Goal: Transaction & Acquisition: Purchase product/service

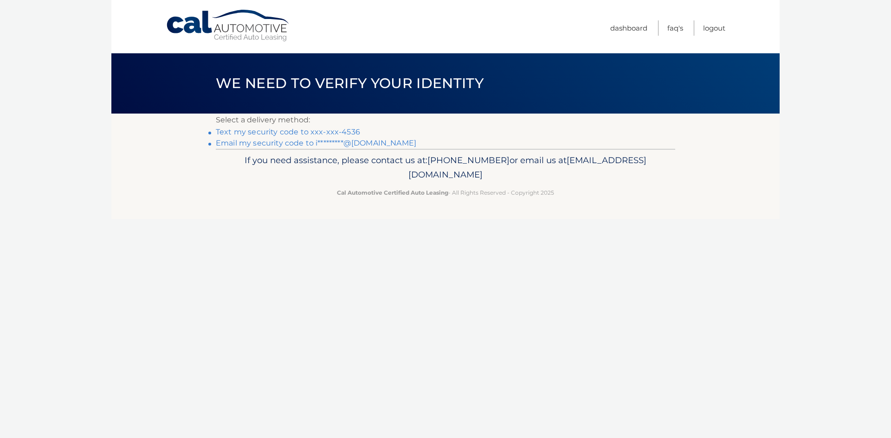
click at [321, 133] on link "Text my security code to xxx-xxx-4536" at bounding box center [288, 132] width 144 height 9
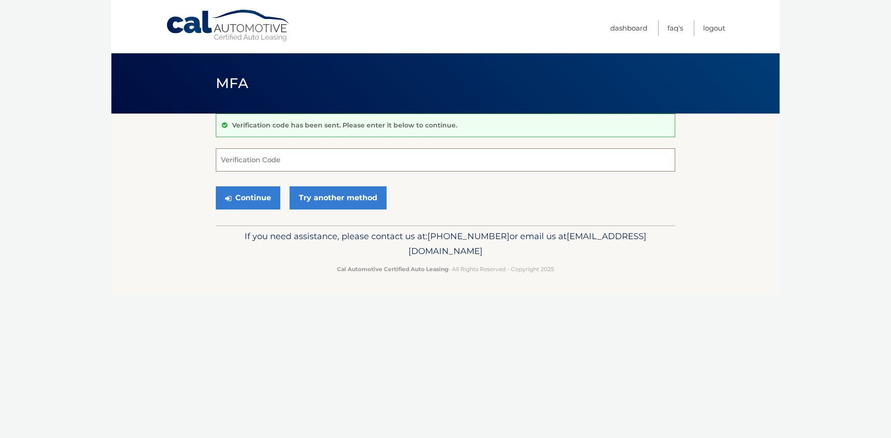
click at [378, 160] on input "Verification Code" at bounding box center [445, 159] width 459 height 23
type input "527421"
click at [263, 197] on button "Continue" at bounding box center [248, 198] width 64 height 23
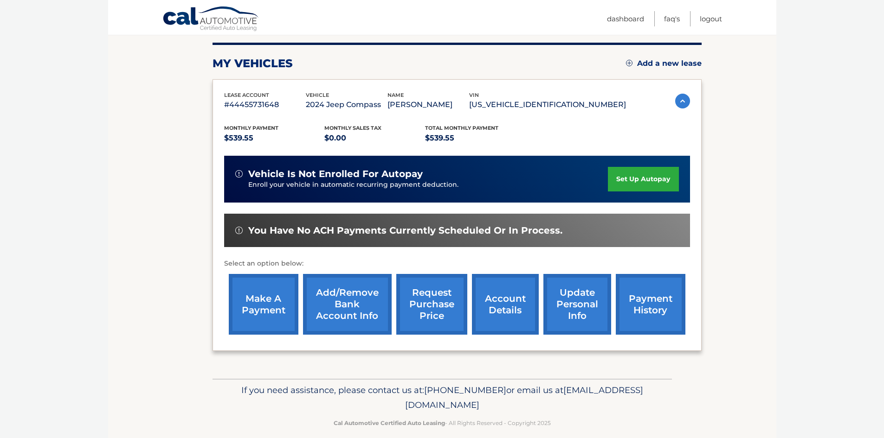
scroll to position [124, 0]
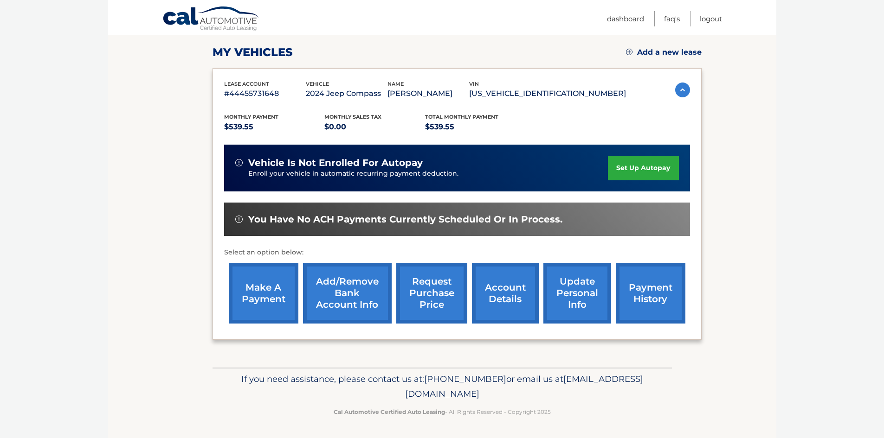
click at [263, 283] on link "make a payment" at bounding box center [264, 293] width 70 height 61
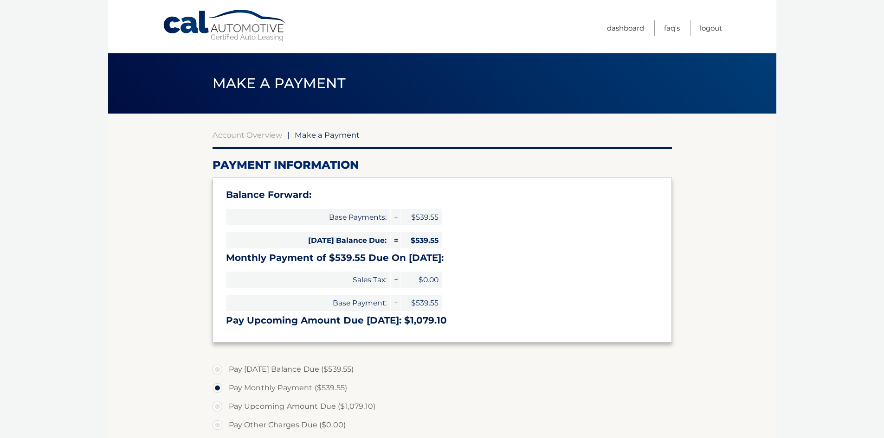
select select "OGE5NDA2OWEtZTRlNi00MDc3LWFmZDQtNTRiZjc2NzUzZDBm"
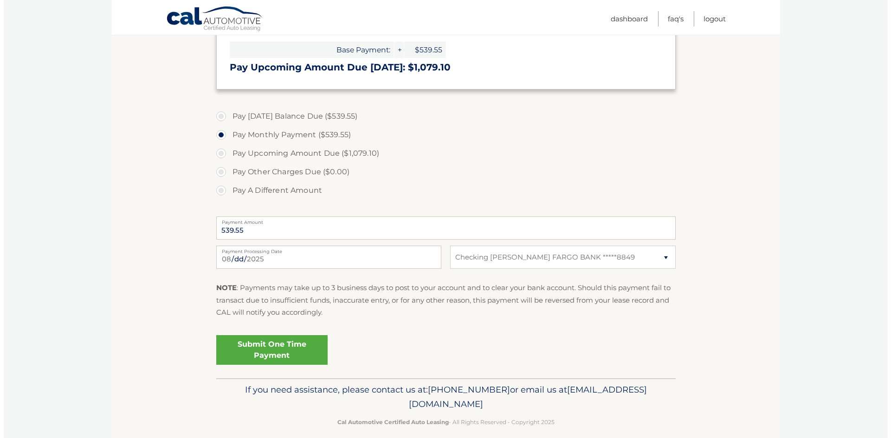
scroll to position [264, 0]
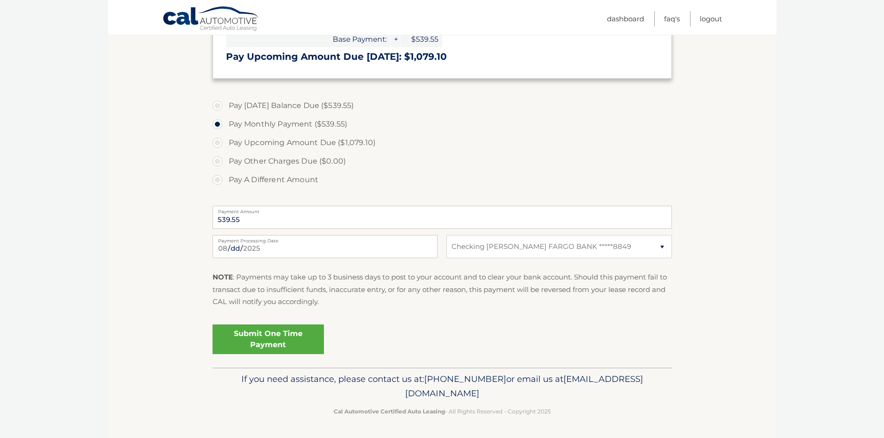
click at [273, 334] on link "Submit One Time Payment" at bounding box center [268, 340] width 111 height 30
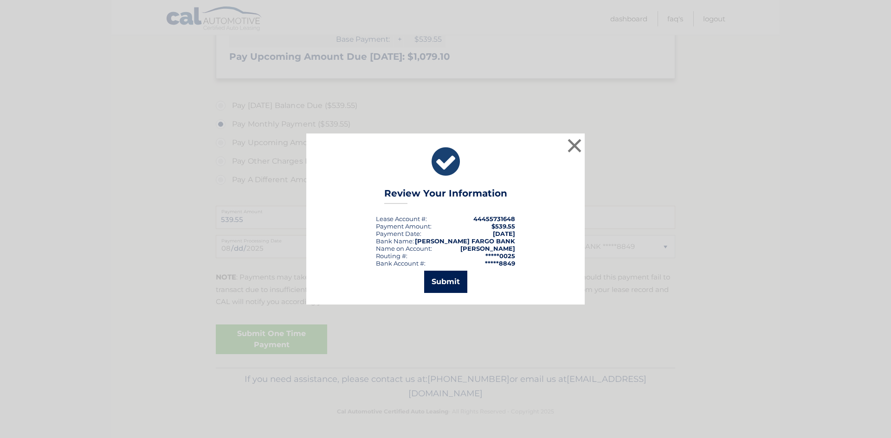
click at [450, 281] on button "Submit" at bounding box center [445, 282] width 43 height 22
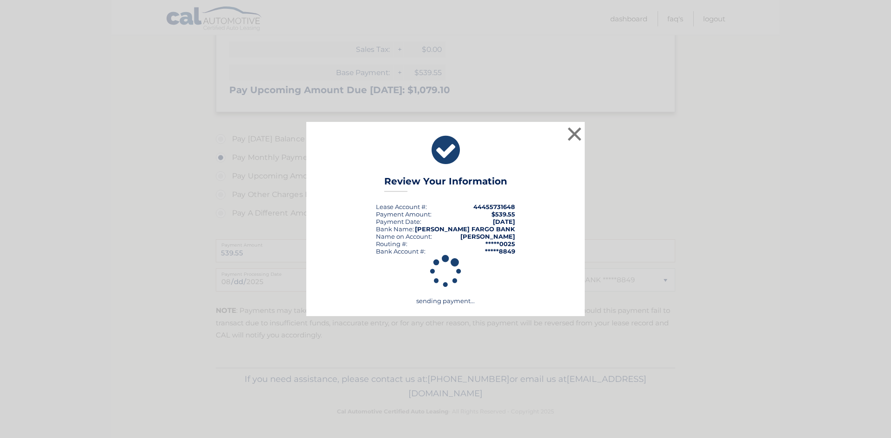
scroll to position [231, 0]
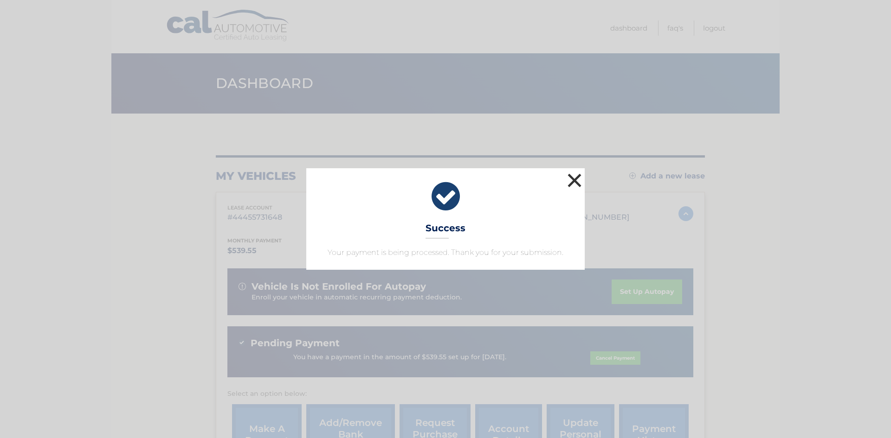
click at [573, 178] on button "×" at bounding box center [574, 180] width 19 height 19
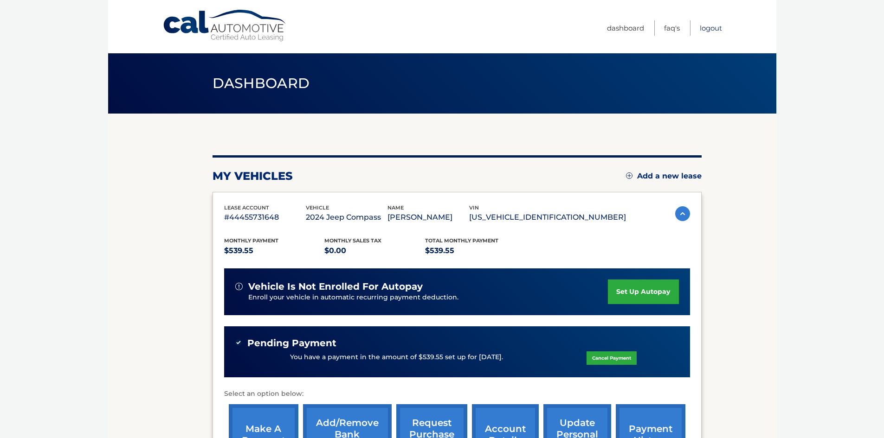
click at [713, 27] on link "Logout" at bounding box center [711, 27] width 22 height 15
